Goal: Navigation & Orientation: Find specific page/section

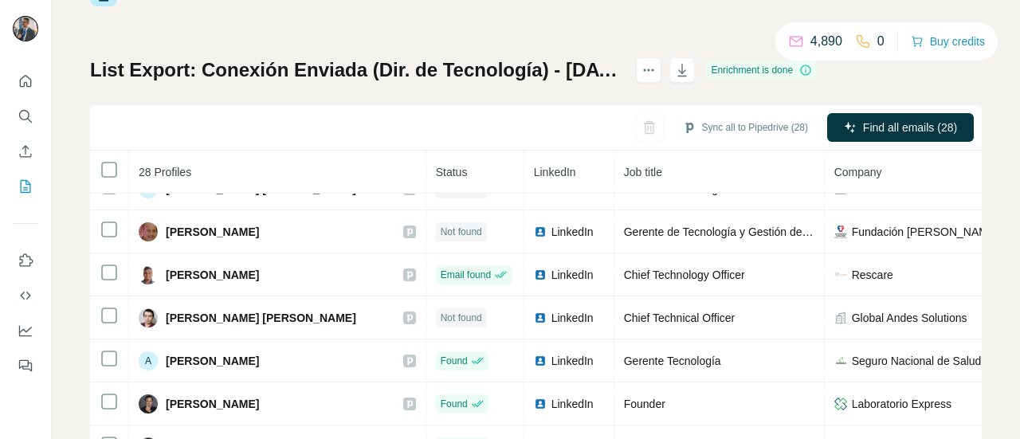
scroll to position [113, 0]
click at [22, 80] on icon "Quick start" at bounding box center [26, 81] width 16 height 16
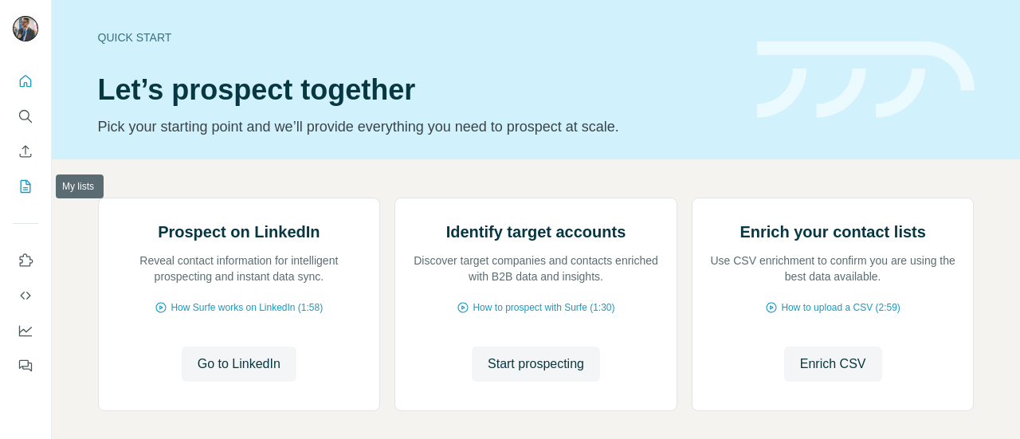
click at [23, 182] on icon "My lists" at bounding box center [26, 186] width 16 height 16
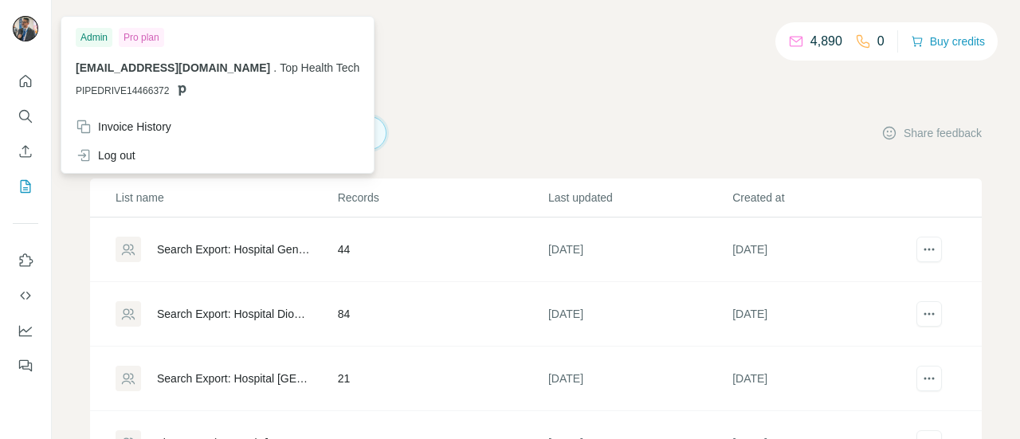
click at [25, 26] on img at bounding box center [25, 28] width 25 height 25
click at [126, 88] on span "PIPEDRIVE14466372" at bounding box center [122, 91] width 93 height 14
click at [98, 37] on div "Admin" at bounding box center [94, 37] width 37 height 19
click at [32, 25] on img at bounding box center [25, 28] width 25 height 25
click at [446, 68] on div "4,890 0 Buy credits My lists Companies People Share feedback List name Records …" at bounding box center [535, 323] width 891 height 570
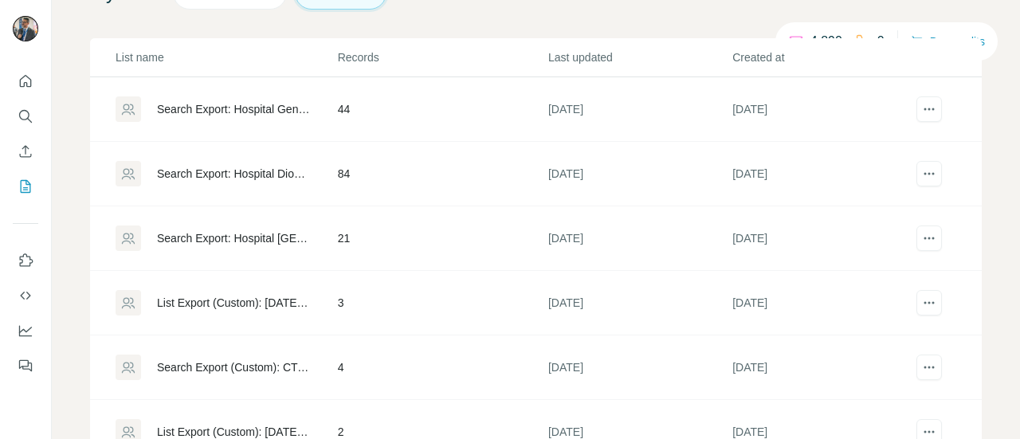
scroll to position [139, 0]
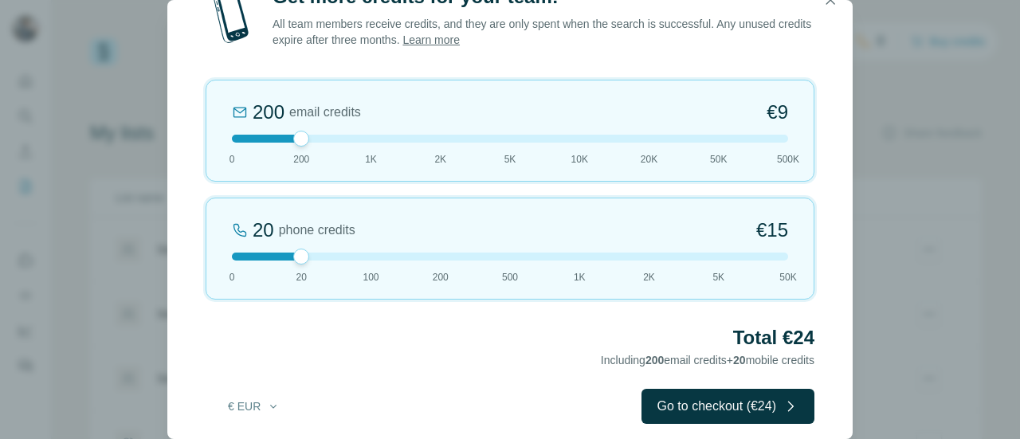
click at [368, 139] on div at bounding box center [510, 139] width 556 height 8
click at [830, 3] on icon "button" at bounding box center [830, 0] width 16 height 16
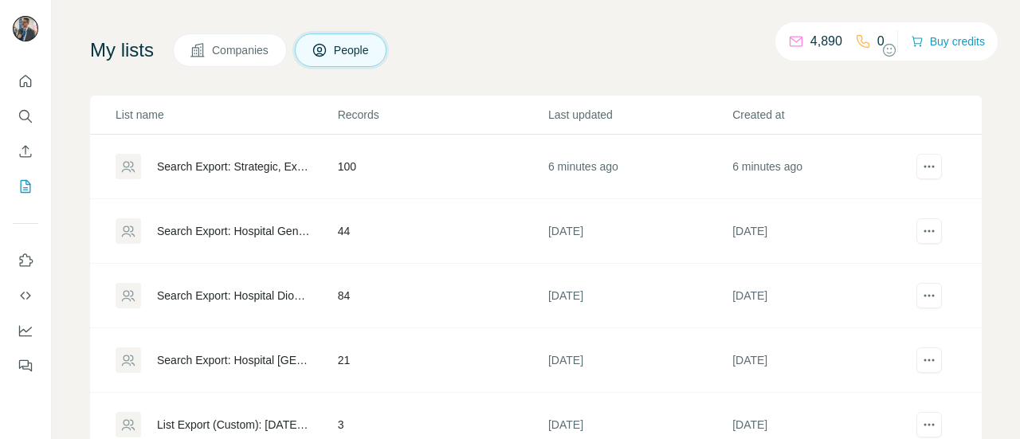
scroll to position [24, 0]
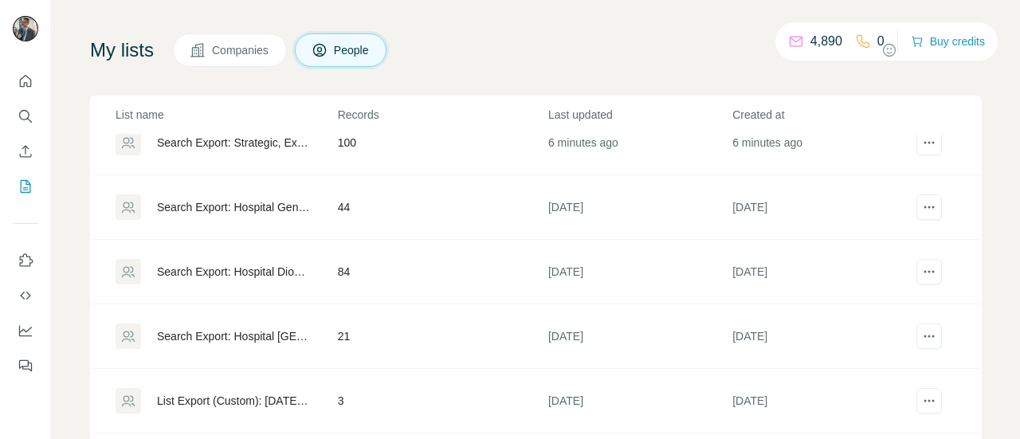
click at [789, 41] on icon at bounding box center [795, 40] width 13 height 6
